Goal: Communication & Community: Answer question/provide support

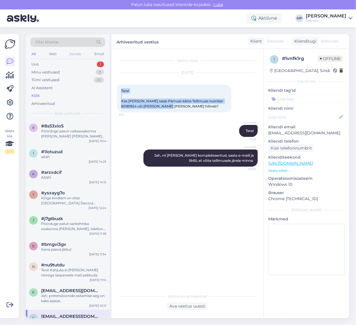
scroll to position [143, 0]
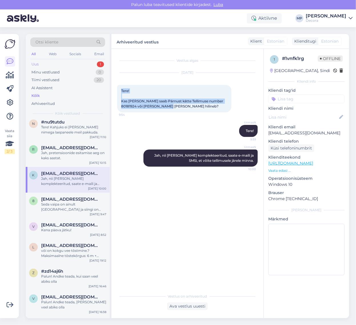
click at [57, 66] on div "Uus 1" at bounding box center [67, 64] width 75 height 8
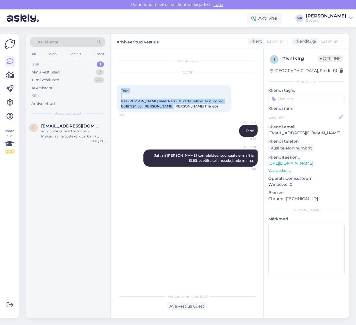
click at [47, 94] on div "Kõik" at bounding box center [67, 96] width 75 height 8
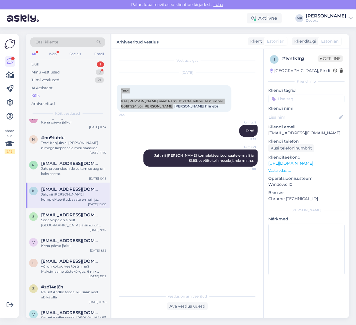
scroll to position [143, 0]
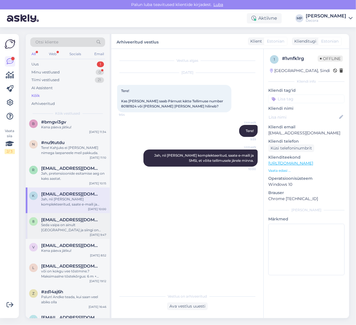
click at [65, 227] on div "Seda vaipa on ainult [GEOGRAPHIC_DATA] ja siingi on kogus nii väike, et tellida…" at bounding box center [73, 227] width 65 height 10
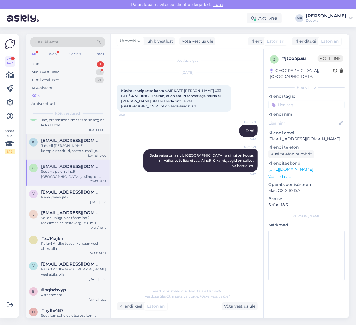
scroll to position [214, 0]
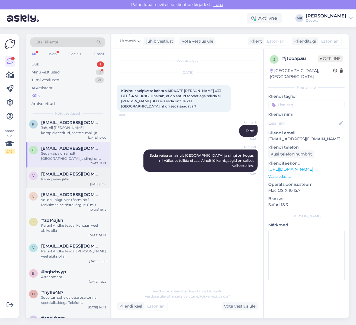
click at [59, 179] on div "Kena päeva jätku!" at bounding box center [73, 179] width 65 height 5
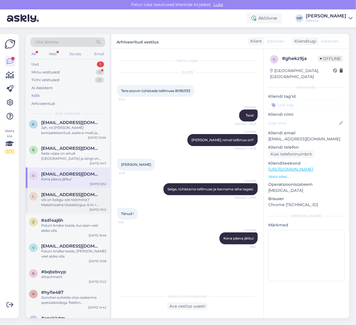
click at [59, 204] on div "või on kokgu vee tõstmine.?Maksimaalne tõstekõrgus: 6 m + Maksimaalne uputussüg…" at bounding box center [73, 202] width 65 height 10
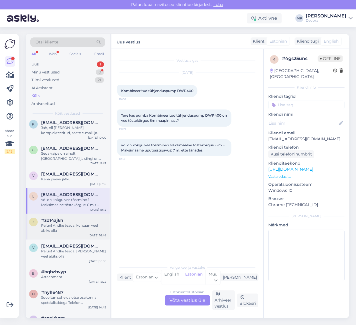
click at [70, 231] on div "Palun! Andke teada, kui saan veel abiks olla" at bounding box center [73, 228] width 65 height 10
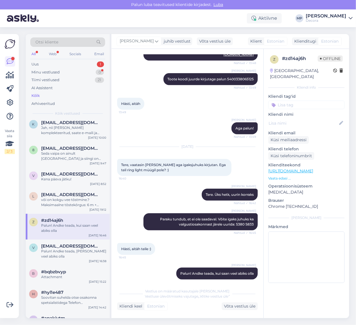
scroll to position [250, 0]
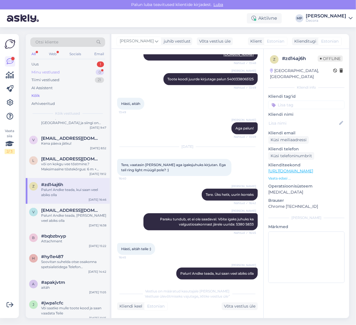
click at [45, 71] on div "Minu vestlused" at bounding box center [45, 72] width 28 height 6
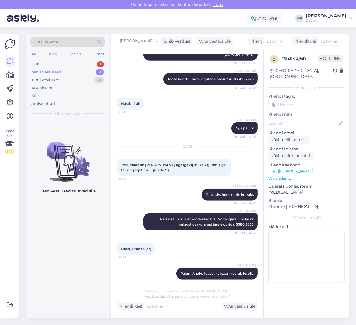
click at [51, 97] on div "Kõik" at bounding box center [67, 96] width 75 height 8
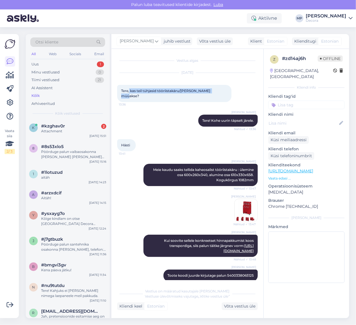
drag, startPoint x: 130, startPoint y: 89, endPoint x: 218, endPoint y: 91, distance: 88.1
click at [218, 91] on div "Tere, kas teil tühjasid tööriistakäru/[PERSON_NAME] müüakse? 13:36" at bounding box center [174, 93] width 114 height 17
copy span "kas teil tühjasid tööriistakäru/[PERSON_NAME] müüakse?"
click at [38, 96] on div "Kõik" at bounding box center [35, 96] width 8 height 6
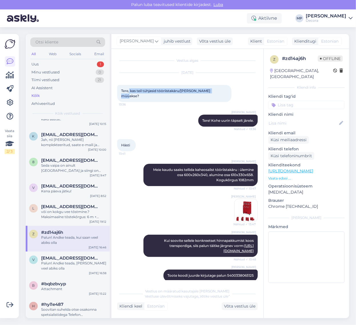
scroll to position [250, 0]
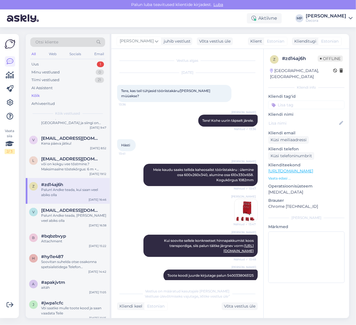
click at [57, 195] on div "Palun! Andke teada, kui saan veel abiks olla" at bounding box center [73, 192] width 65 height 10
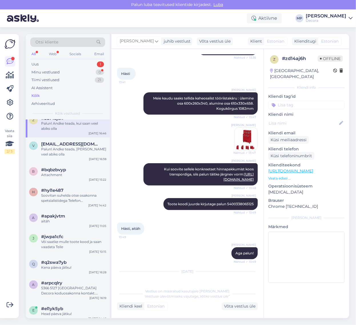
scroll to position [322, 0]
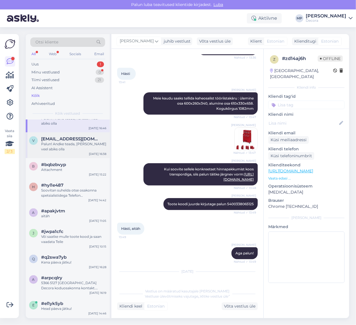
click at [56, 146] on div "Palun! Andke teada, [PERSON_NAME] veel abiks olla" at bounding box center [73, 147] width 65 height 10
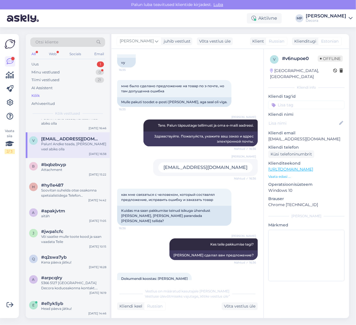
scroll to position [24, 0]
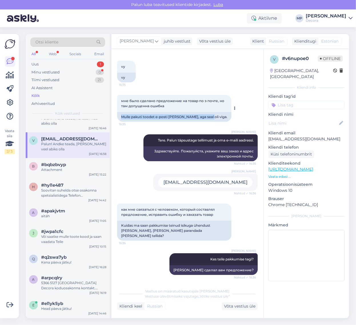
drag, startPoint x: 211, startPoint y: 118, endPoint x: 121, endPoint y: 119, distance: 90.4
click at [121, 119] on div "Mulle pakuti toodet e-posti [PERSON_NAME], aga seal oli viga." at bounding box center [174, 117] width 114 height 10
copy div "Mulle pakuti toodet e-posti [PERSON_NAME], aga seal oli viga."
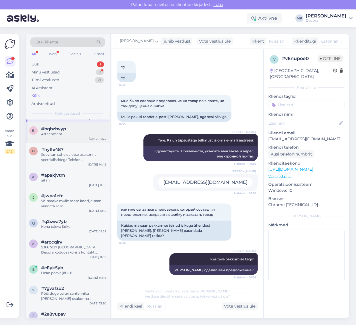
click at [53, 134] on div "Attachment" at bounding box center [73, 134] width 65 height 5
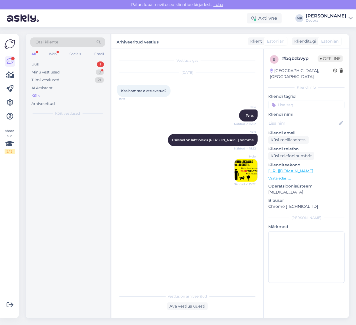
scroll to position [0, 0]
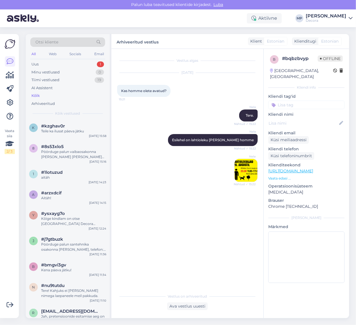
click at [40, 95] on div "Kõik" at bounding box center [67, 96] width 75 height 8
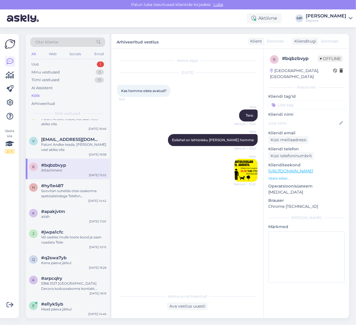
scroll to position [322, 0]
click at [67, 194] on div "Soovitan suhelda otse osakonna spetsialistidega Telefon [PHONE_NUMBER]" at bounding box center [73, 193] width 65 height 10
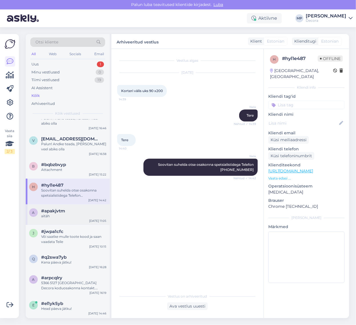
click at [67, 218] on div "aitäh" at bounding box center [73, 216] width 65 height 5
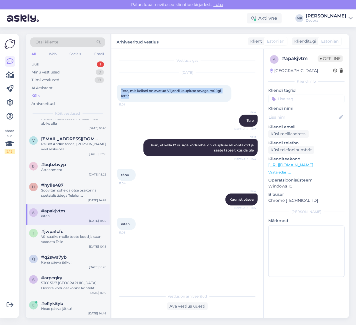
drag, startPoint x: 133, startPoint y: 99, endPoint x: 119, endPoint y: 90, distance: 16.9
click at [119, 90] on div "Tere, mis kellani on avatud Viljandi kaupluse arvega müügi lett? 11:01" at bounding box center [174, 93] width 114 height 17
copy span "Tere, mis kellani on avatud Viljandi kaupluse arvega müügi lett?"
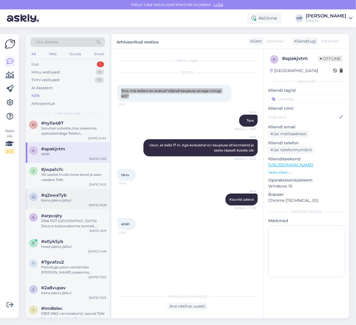
scroll to position [393, 0]
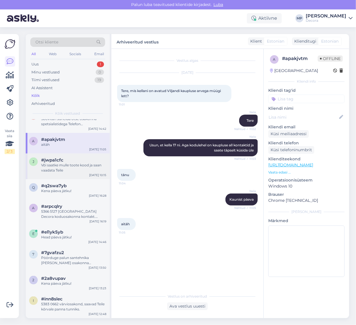
click at [55, 168] on div "Või saatke mulle toote kood ja saan vaadata Teile" at bounding box center [73, 168] width 65 height 10
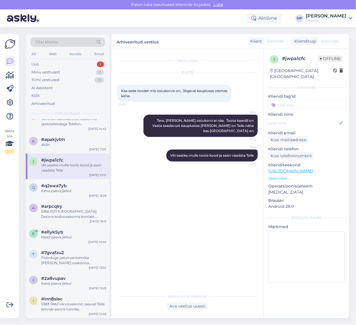
click at [285, 176] on p "Vaata edasi ..." at bounding box center [307, 178] width 76 height 5
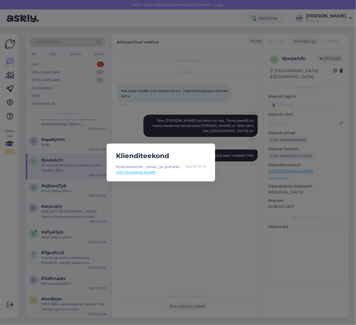
click at [158, 256] on div "Klienditeekond Kodukeemia - pesu- ja puhastusvahendid, difuusorid | Decora [DAT…" at bounding box center [178, 162] width 356 height 325
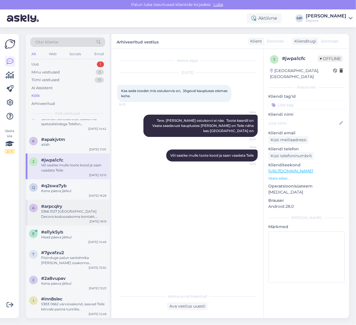
scroll to position [429, 0]
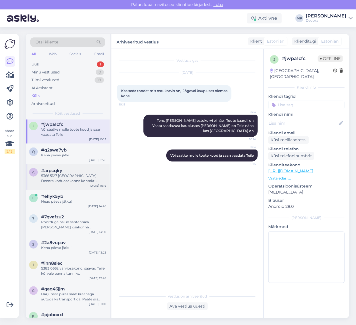
click at [57, 182] on div "5366 5127 [GEOGRAPHIC_DATA] Decora koduosakonna kontakt. Peaks nende [PERSON_NA…" at bounding box center [73, 178] width 65 height 10
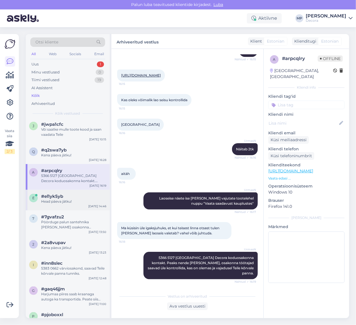
click at [59, 202] on div "Head päeva jätku!" at bounding box center [73, 201] width 65 height 5
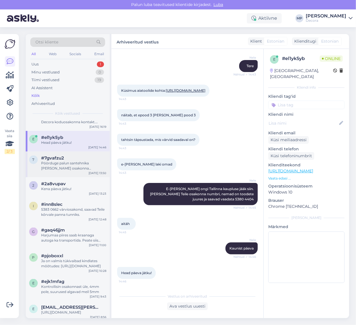
scroll to position [500, 0]
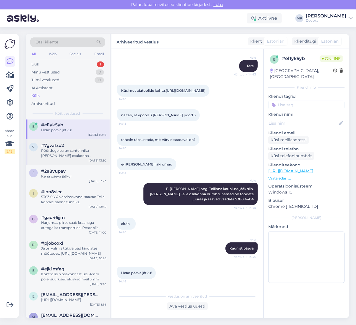
click at [56, 154] on div "Pöörduge palun santehnika [PERSON_NAME] osakonna [PERSON_NAME], telefon: [PHONE…" at bounding box center [73, 153] width 65 height 10
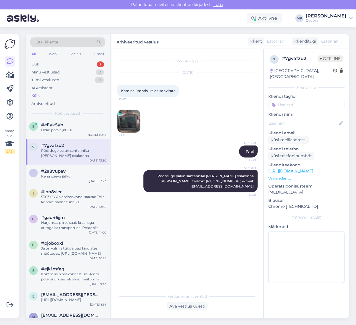
drag, startPoint x: 176, startPoint y: 92, endPoint x: 122, endPoint y: 94, distance: 54.9
click at [122, 94] on div "Kamina ümbris . [PERSON_NAME] 13:47" at bounding box center [148, 91] width 62 height 12
copy span "Kamina ümbris . Mida soovitate"
click at [129, 118] on img at bounding box center [129, 121] width 23 height 23
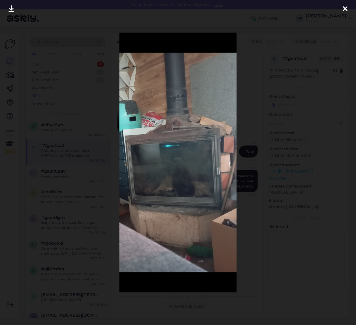
click at [347, 8] on icon at bounding box center [345, 8] width 5 height 7
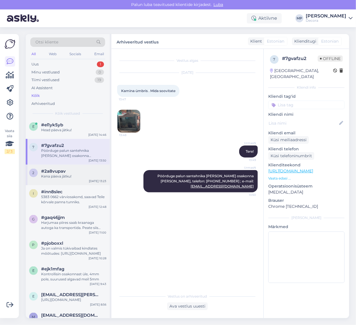
click at [60, 174] on div "Kena päeva jätku!" at bounding box center [73, 176] width 65 height 5
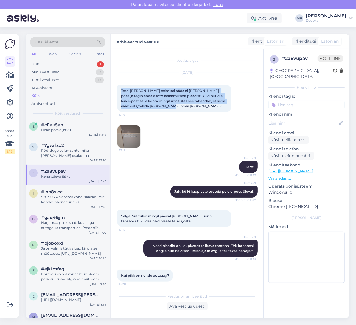
drag, startPoint x: 180, startPoint y: 106, endPoint x: 121, endPoint y: 88, distance: 61.4
click at [121, 88] on div "Tere! [PERSON_NAME] eelmisel nädalal [PERSON_NAME] poes ja tegin endale foto ke…" at bounding box center [174, 98] width 114 height 27
copy span "Tere! [PERSON_NAME] eelmisel nädalal [PERSON_NAME] poes ja tegin endale foto ke…"
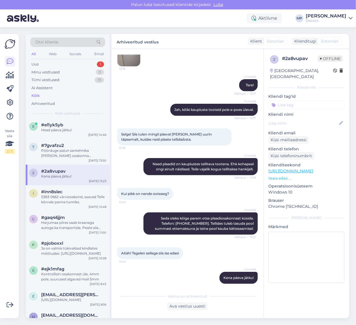
scroll to position [86, 0]
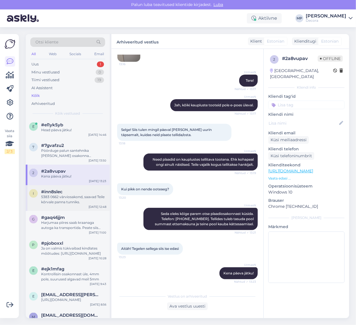
click at [58, 192] on span "#inn8slec" at bounding box center [51, 191] width 21 height 5
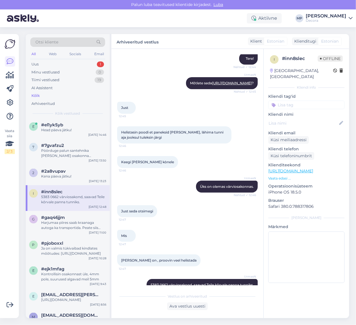
scroll to position [98, 0]
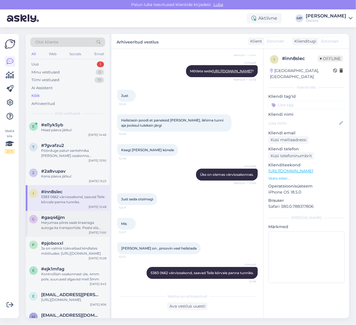
click at [59, 224] on div "Harjumaa piires saab kraanaga autoga ka transportida. Peate siis tellimust tehe…" at bounding box center [73, 225] width 65 height 10
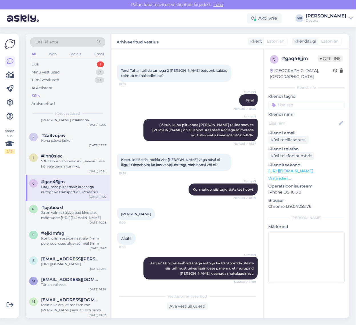
scroll to position [0, 0]
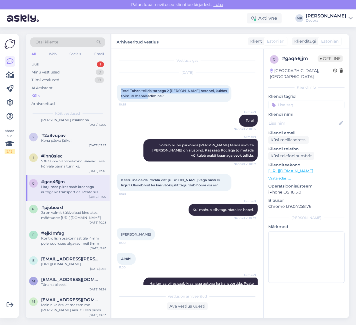
drag, startPoint x: 152, startPoint y: 96, endPoint x: 119, endPoint y: 85, distance: 35.0
click at [119, 85] on div "Tere! Tahan tellida tarnega 2 [PERSON_NAME] betooni, kuidas toimub mahalaadimin…" at bounding box center [174, 93] width 114 height 17
copy span "Tere! Tahan tellida tarnega 2 [PERSON_NAME] betooni, kuidas toimub mahalaadimin…"
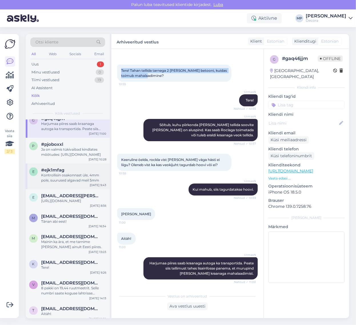
scroll to position [608, 0]
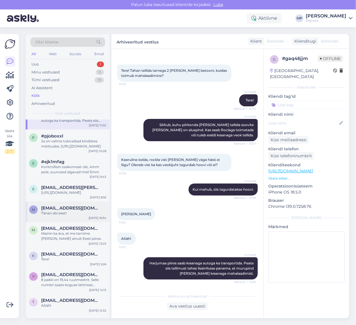
click at [61, 216] on div "Tãnan abi eest!" at bounding box center [73, 213] width 65 height 5
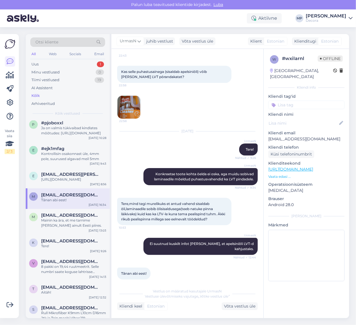
scroll to position [643, 0]
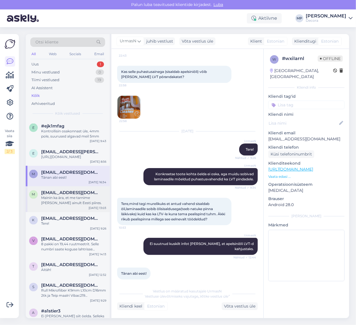
click at [75, 206] on div "Mainin ka ära, et me tarnime [PERSON_NAME] ainult Eesti piires." at bounding box center [73, 201] width 65 height 10
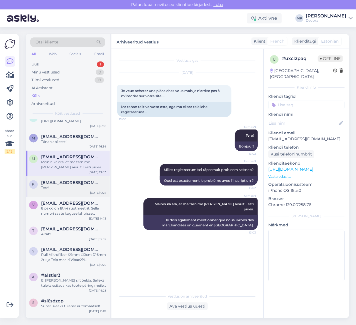
scroll to position [715, 0]
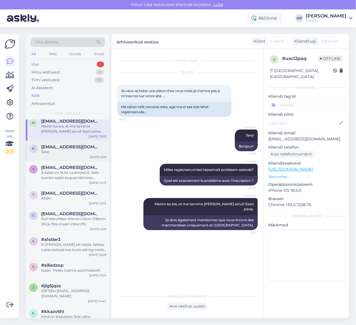
click at [62, 155] on div "Tere!" at bounding box center [73, 152] width 65 height 5
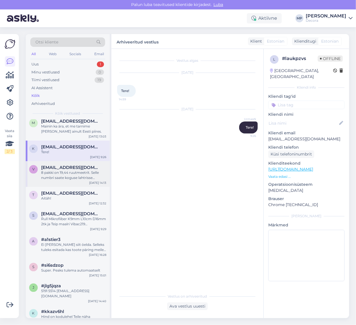
click at [56, 177] on div "8 pakki on 19,44 ruutmeetrit. Selle numbri saate koguse lahtrisse sisestada. Se…" at bounding box center [73, 175] width 65 height 10
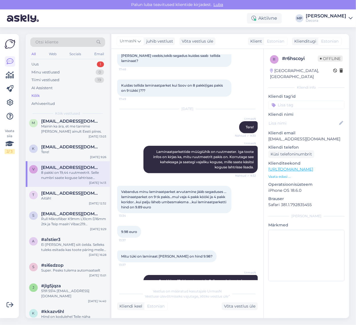
scroll to position [77, 0]
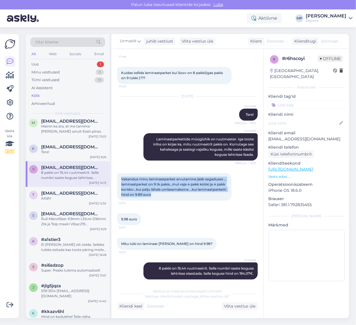
drag, startPoint x: 184, startPoint y: 191, endPoint x: 121, endPoint y: 174, distance: 65.2
click at [121, 174] on div "Vabandus minu laminaatparket arvutamine jääb segaduses …laminaatparket on 9 tk …" at bounding box center [174, 186] width 114 height 27
copy span "Vabandus minu laminaatparket arvutamine jääb segaduses …laminaatparket on 9 tk …"
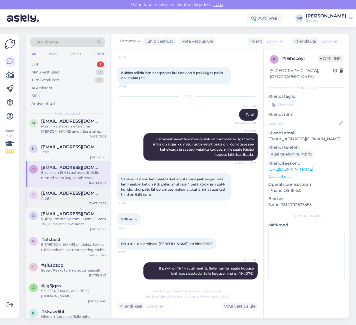
click at [54, 201] on div "Aitäh!" at bounding box center [73, 198] width 65 height 5
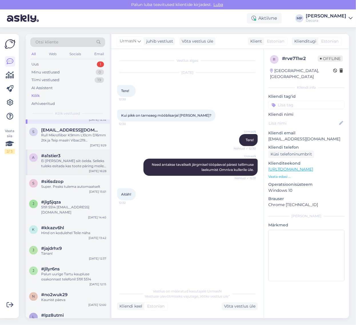
scroll to position [786, 0]
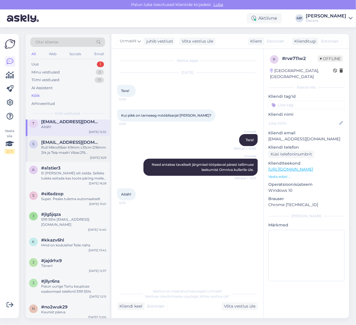
click at [46, 156] on div "Rull Mikrofiiber K9mm L10cm D16mm 2tk ja Teip maalri Vibac219 19mm/50m? Nende e…" at bounding box center [73, 150] width 65 height 10
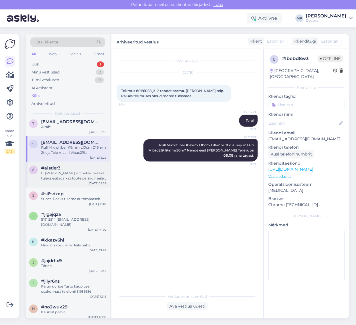
click at [58, 181] on div "Ei [PERSON_NAME] siit öelda. Selleks tuleks esitada kas toote päring meile või …" at bounding box center [73, 176] width 65 height 10
